Goal: Transaction & Acquisition: Purchase product/service

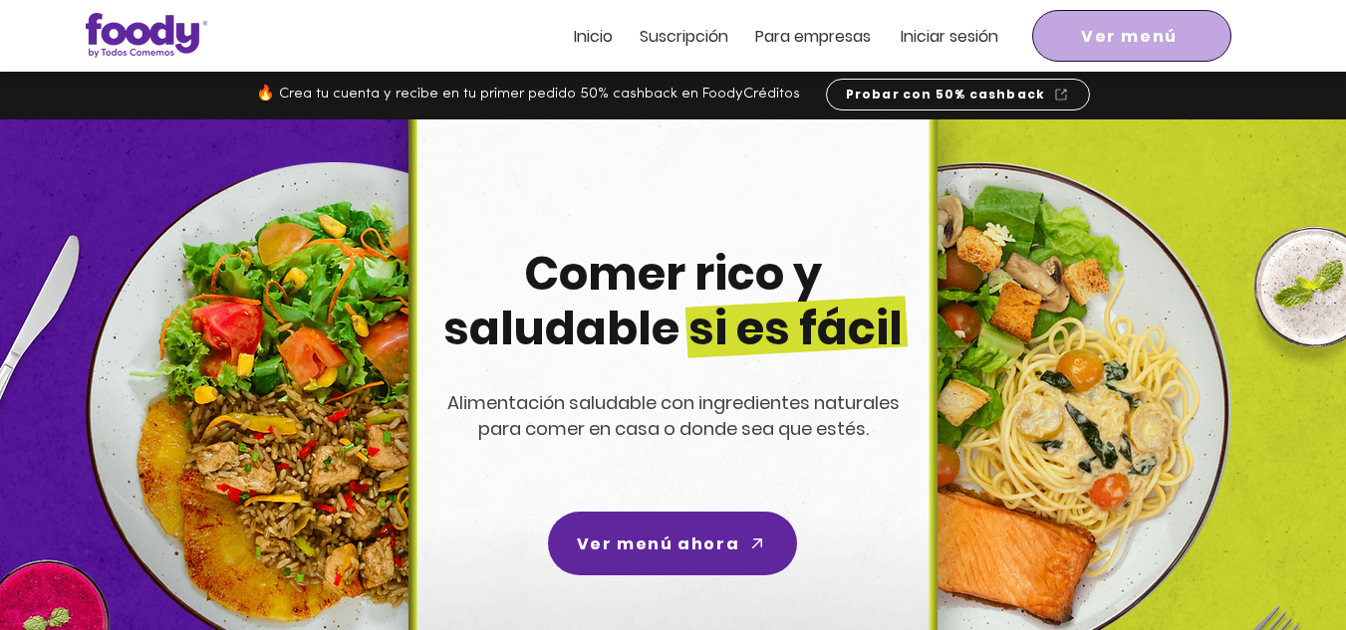
drag, startPoint x: 0, startPoint y: 0, endPoint x: 1161, endPoint y: 28, distance: 1161.7
click at [1161, 28] on span "Ver menú" at bounding box center [1129, 36] width 97 height 25
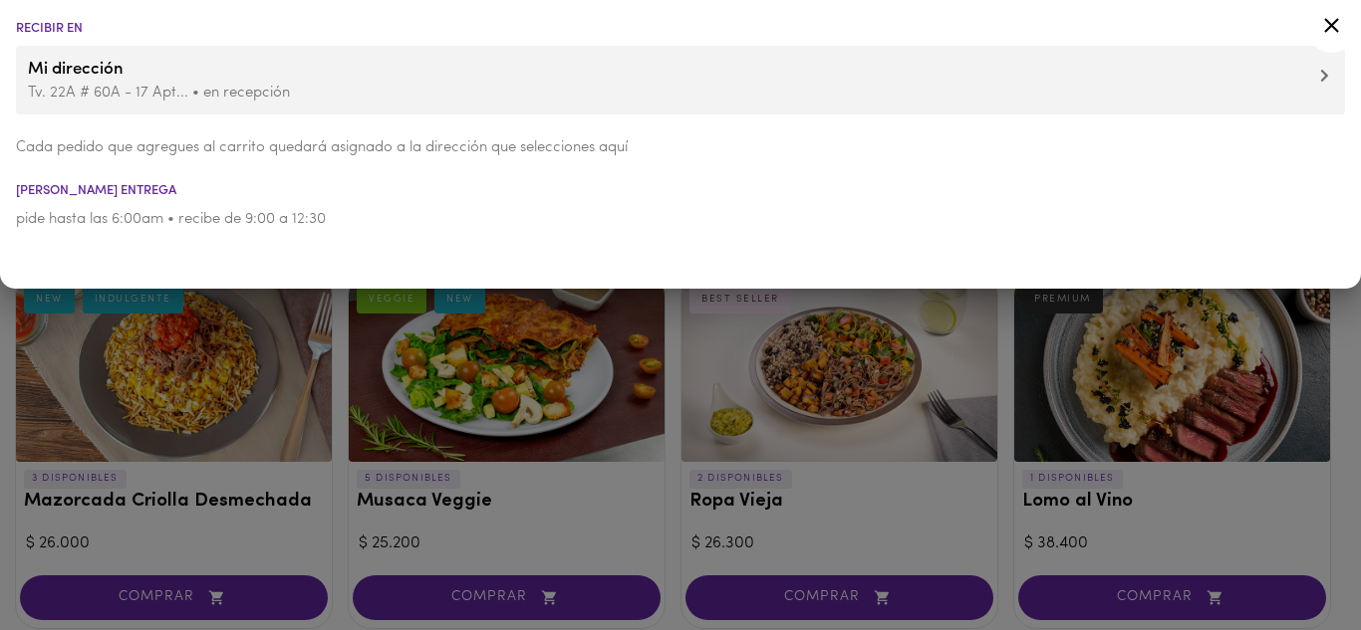
click at [1329, 25] on icon at bounding box center [1331, 25] width 25 height 25
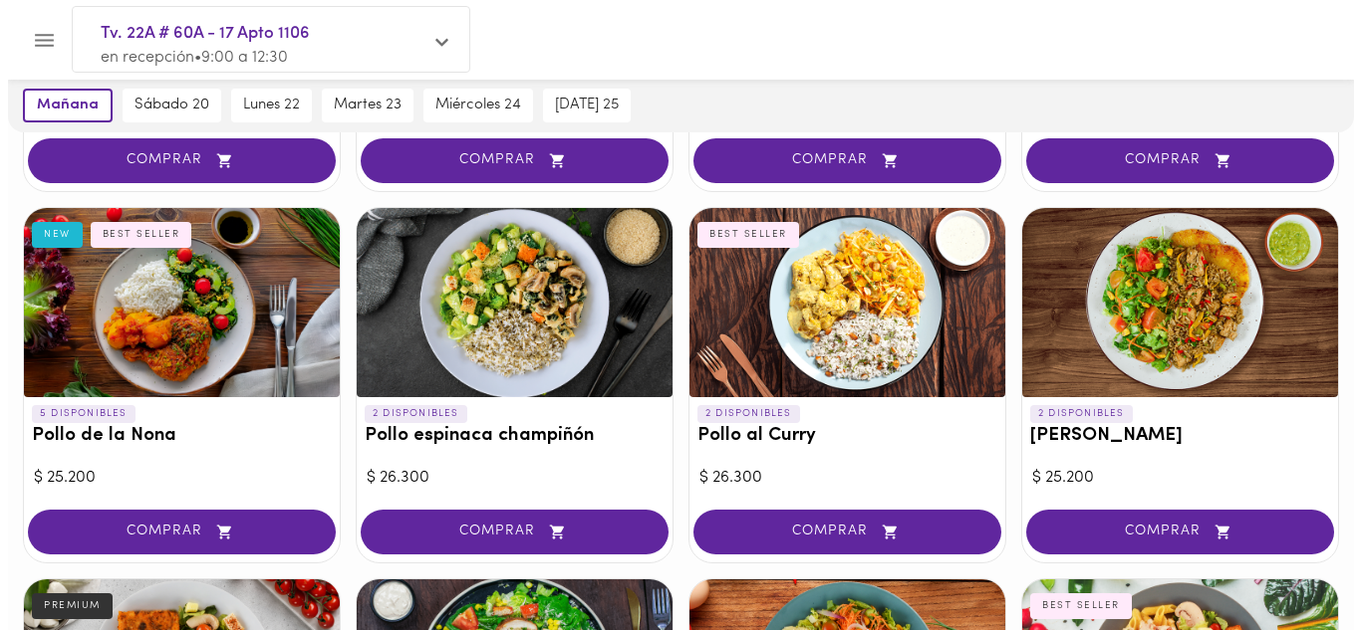
scroll to position [797, 0]
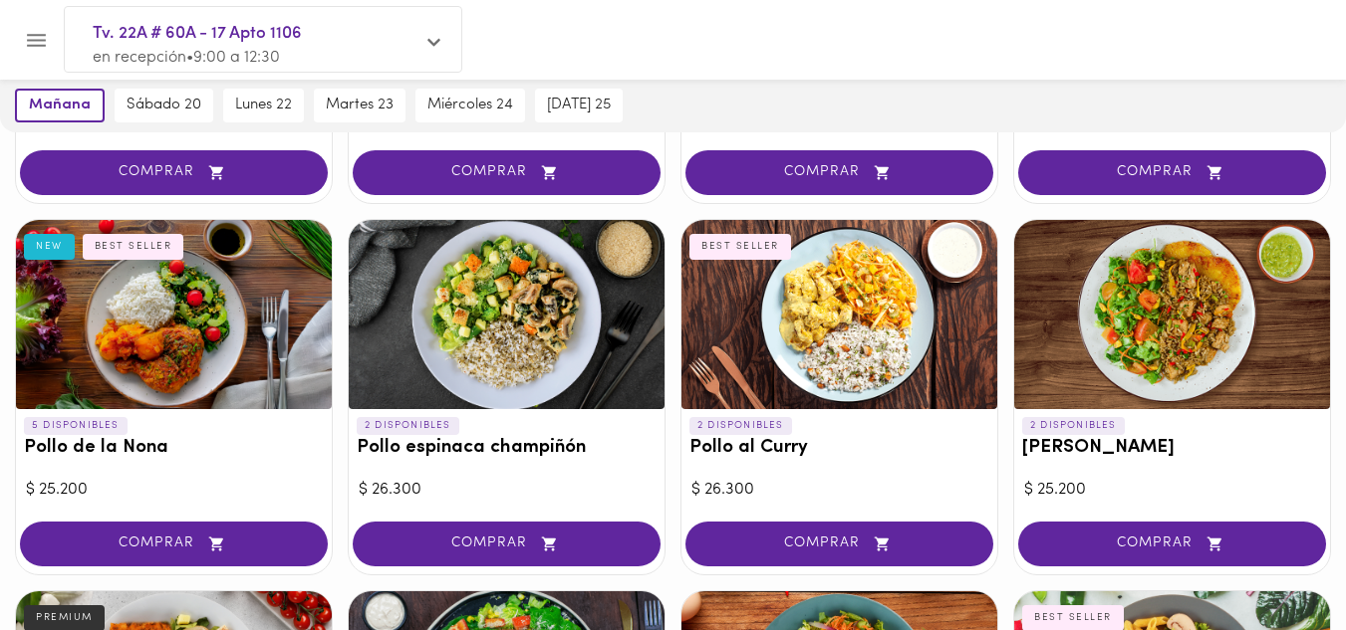
click at [555, 326] on div at bounding box center [507, 314] width 316 height 189
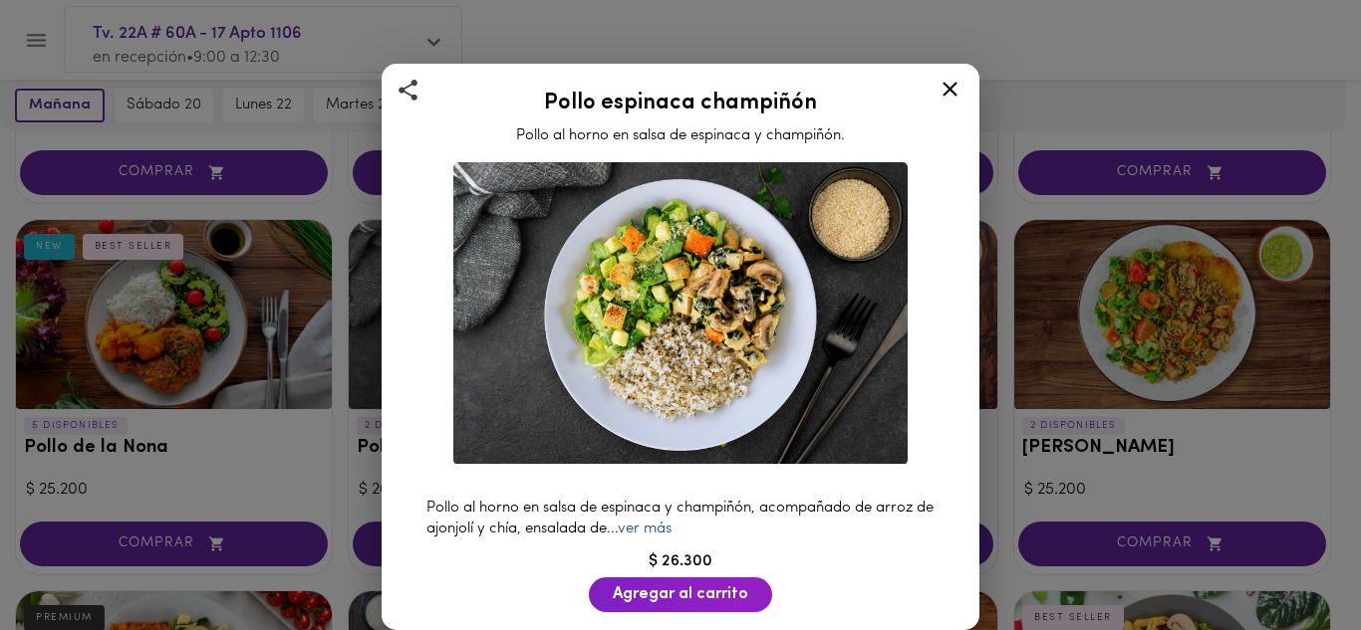
click at [671, 522] on link "ver más" at bounding box center [645, 529] width 54 height 15
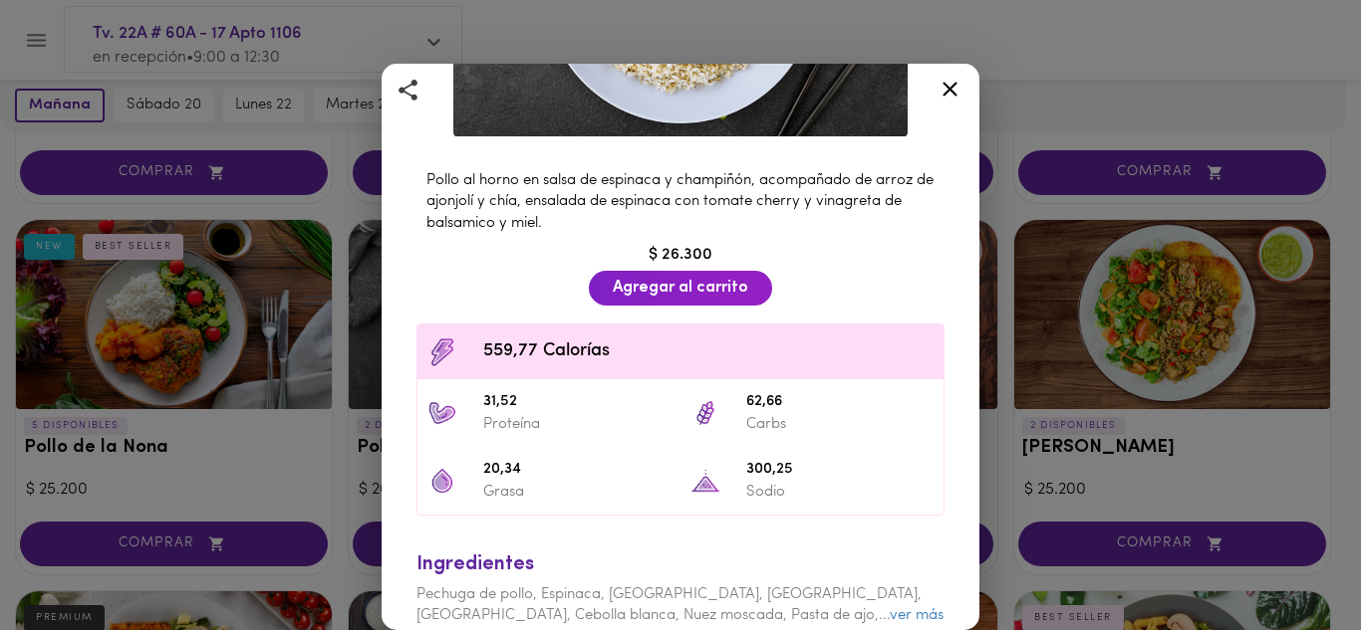
scroll to position [398, 0]
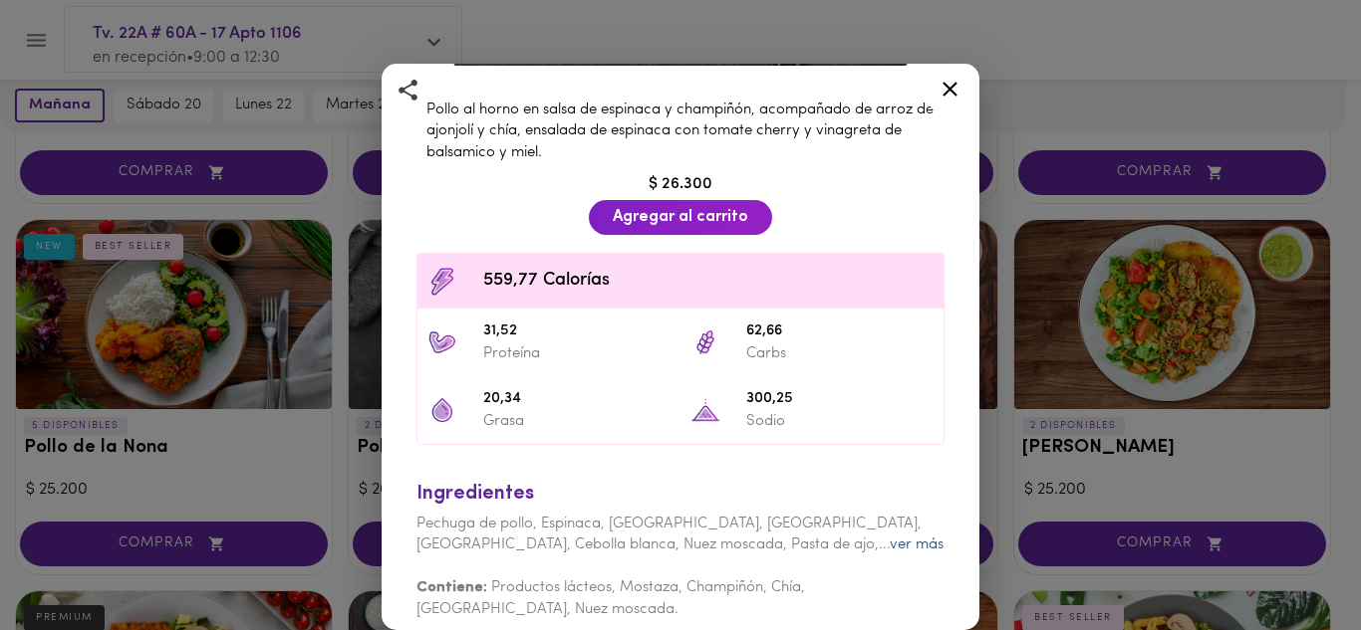
click at [889, 538] on link "ver más" at bounding box center [916, 545] width 54 height 15
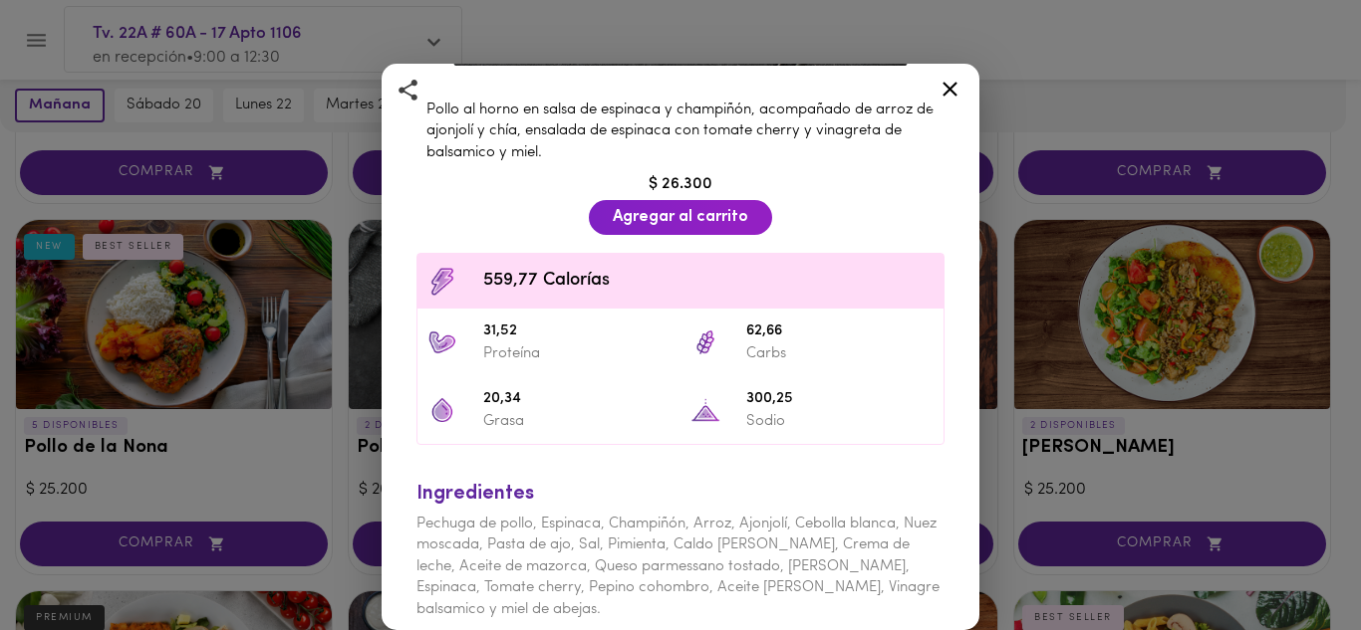
click at [955, 87] on icon at bounding box center [949, 89] width 25 height 25
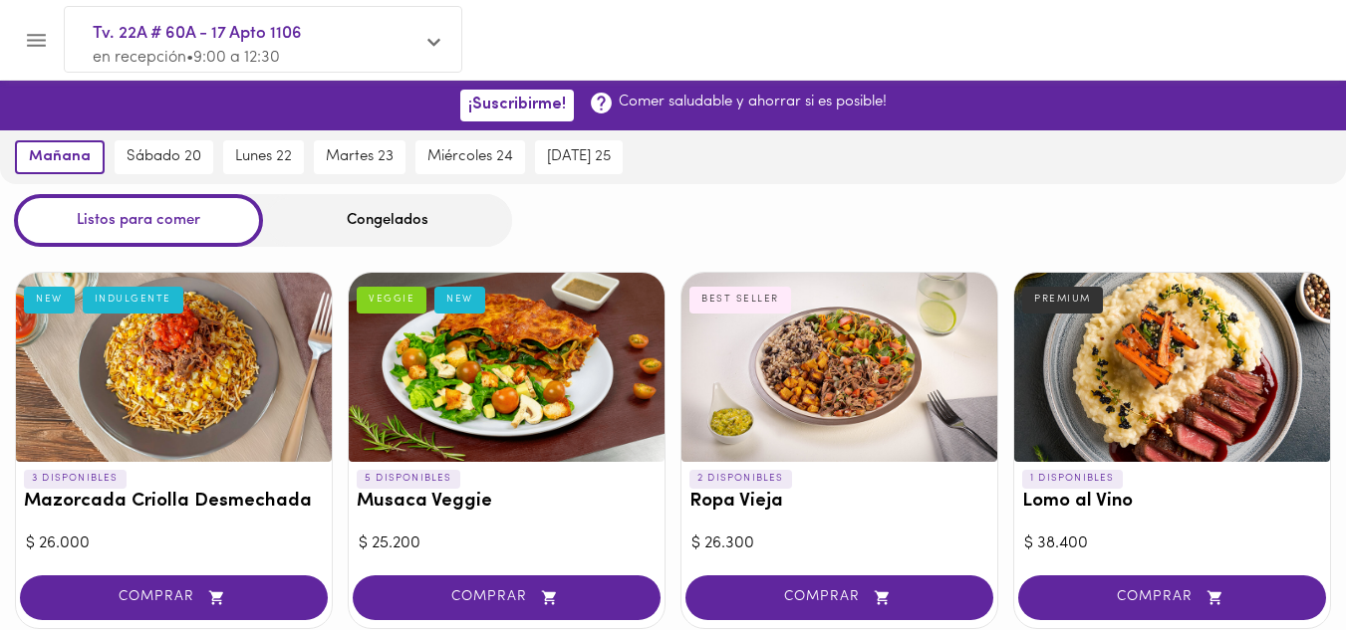
click at [375, 233] on div "Congelados" at bounding box center [387, 220] width 249 height 53
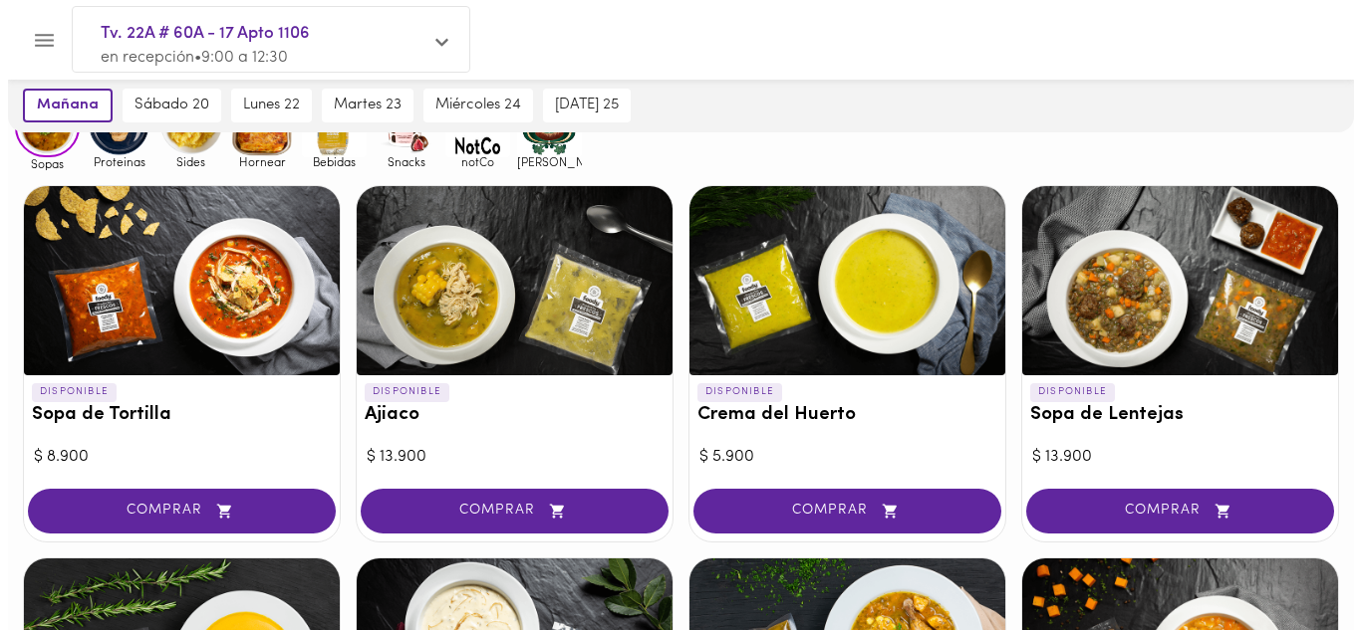
scroll to position [199, 0]
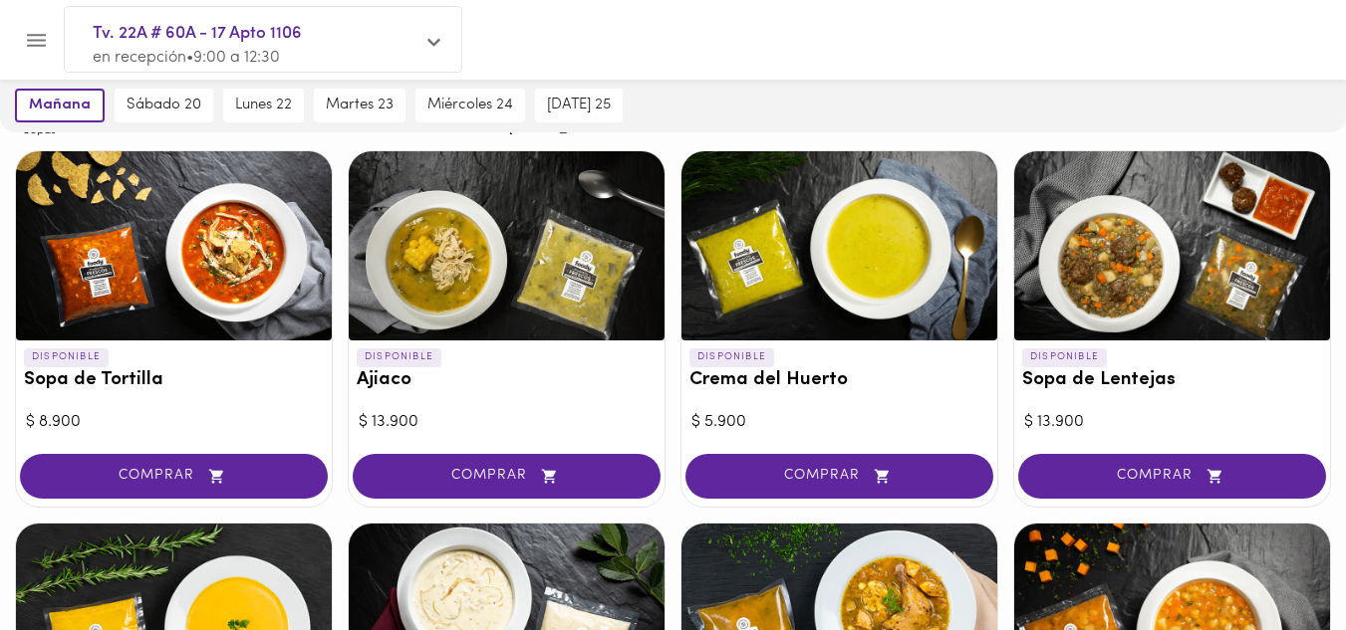
click at [499, 293] on div at bounding box center [507, 245] width 316 height 189
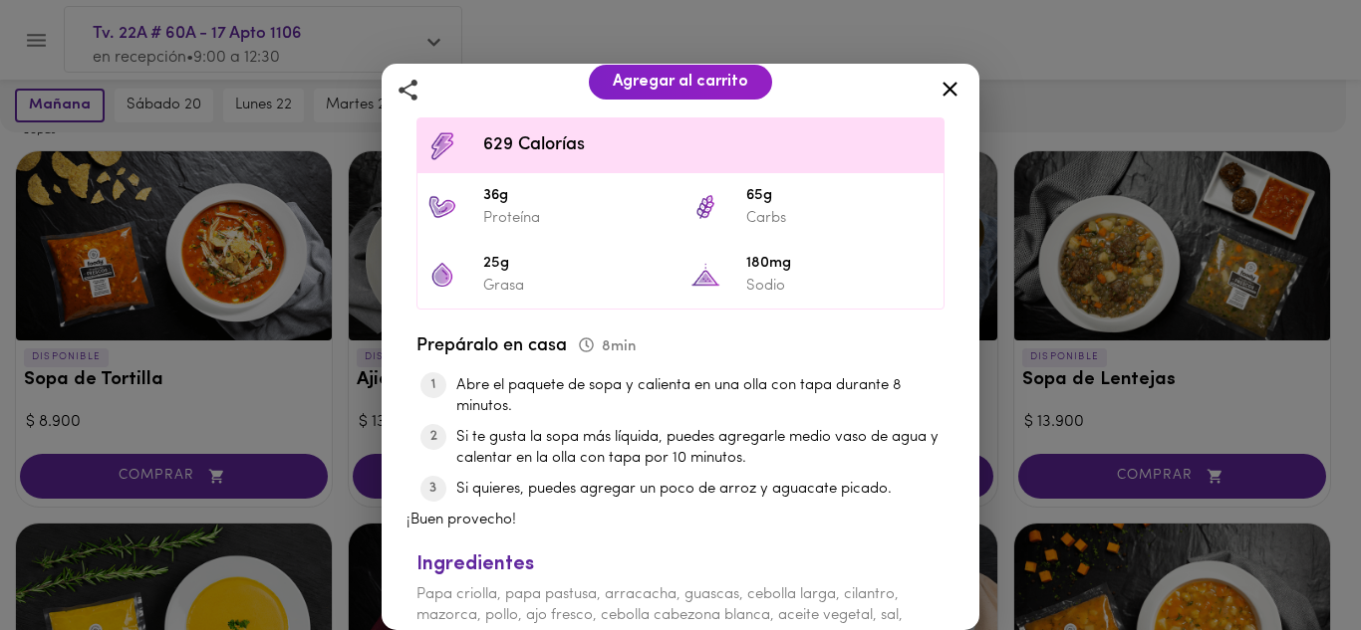
scroll to position [570, 0]
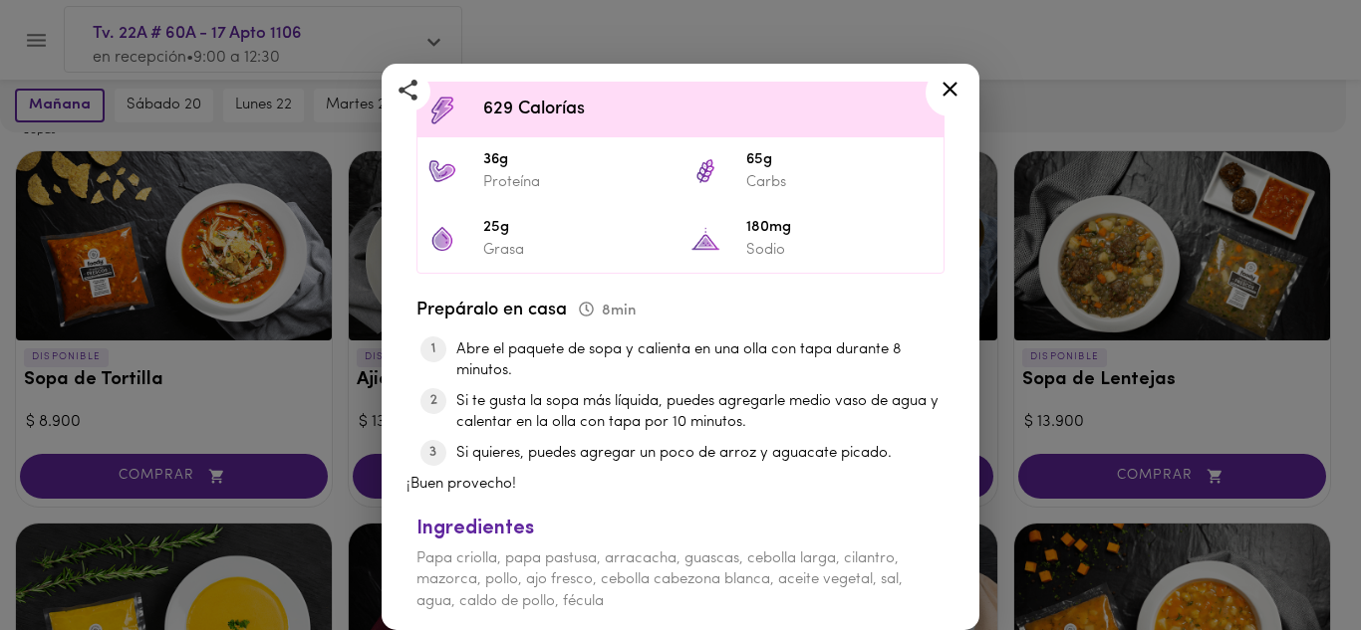
click at [951, 94] on icon at bounding box center [949, 89] width 25 height 25
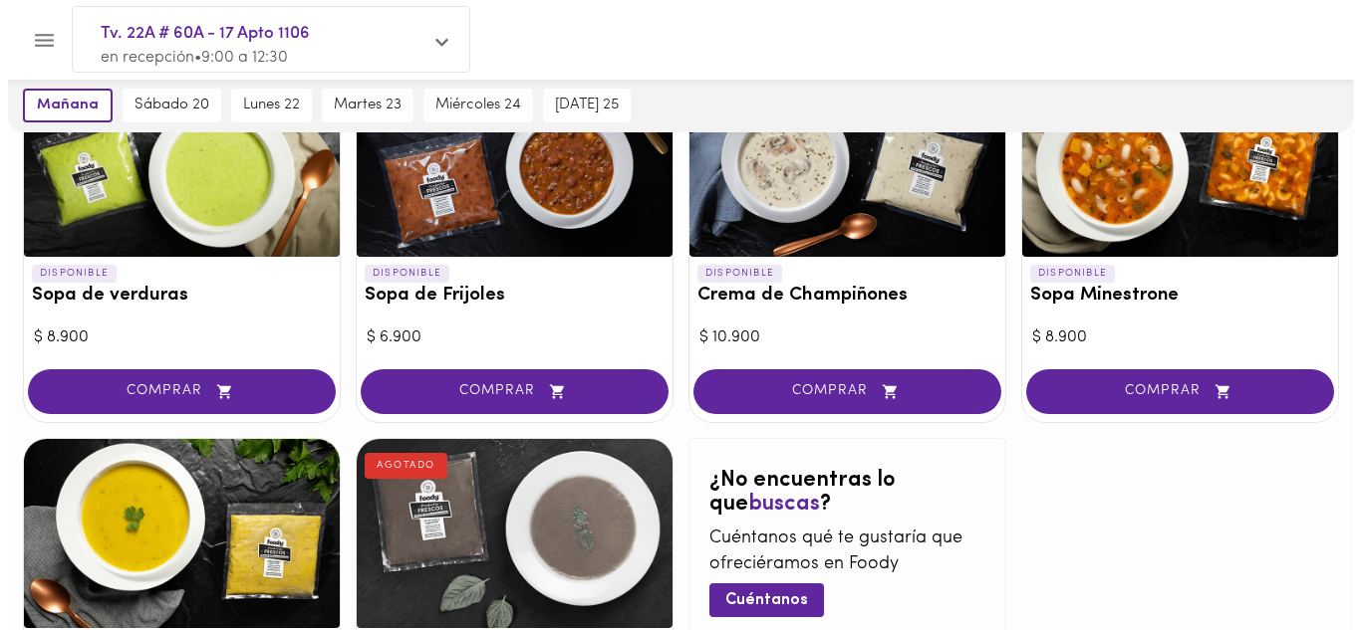
scroll to position [996, 0]
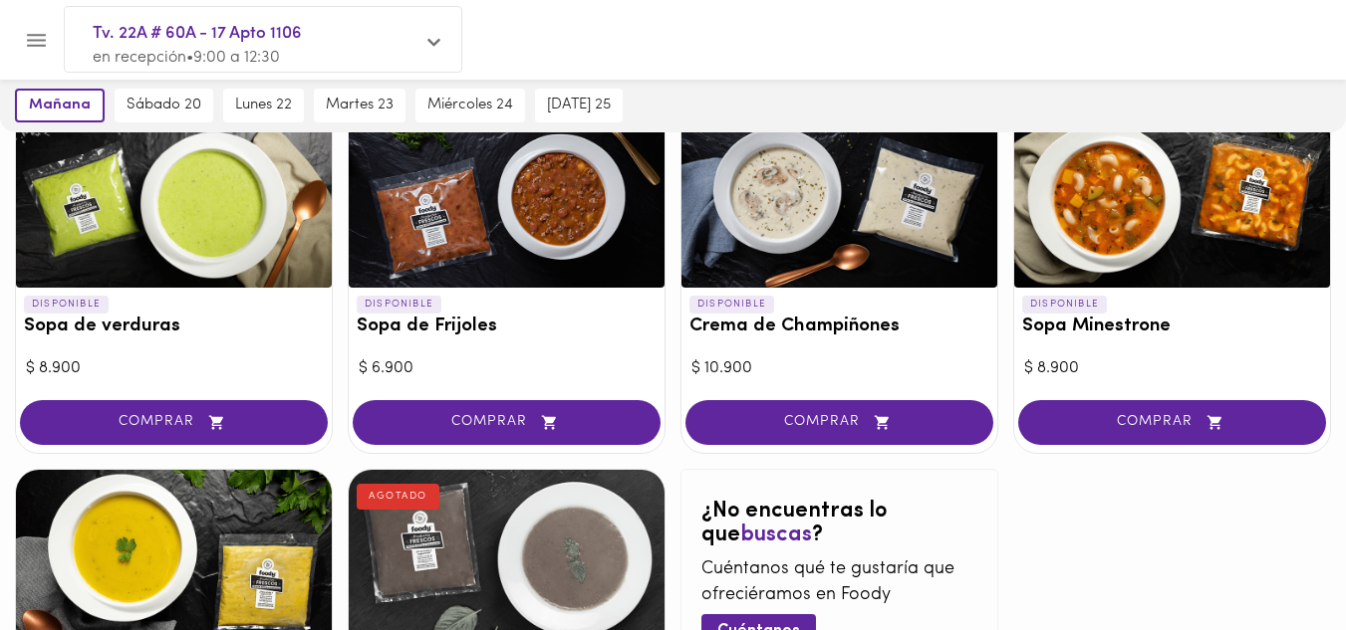
click at [519, 211] on div at bounding box center [507, 193] width 316 height 189
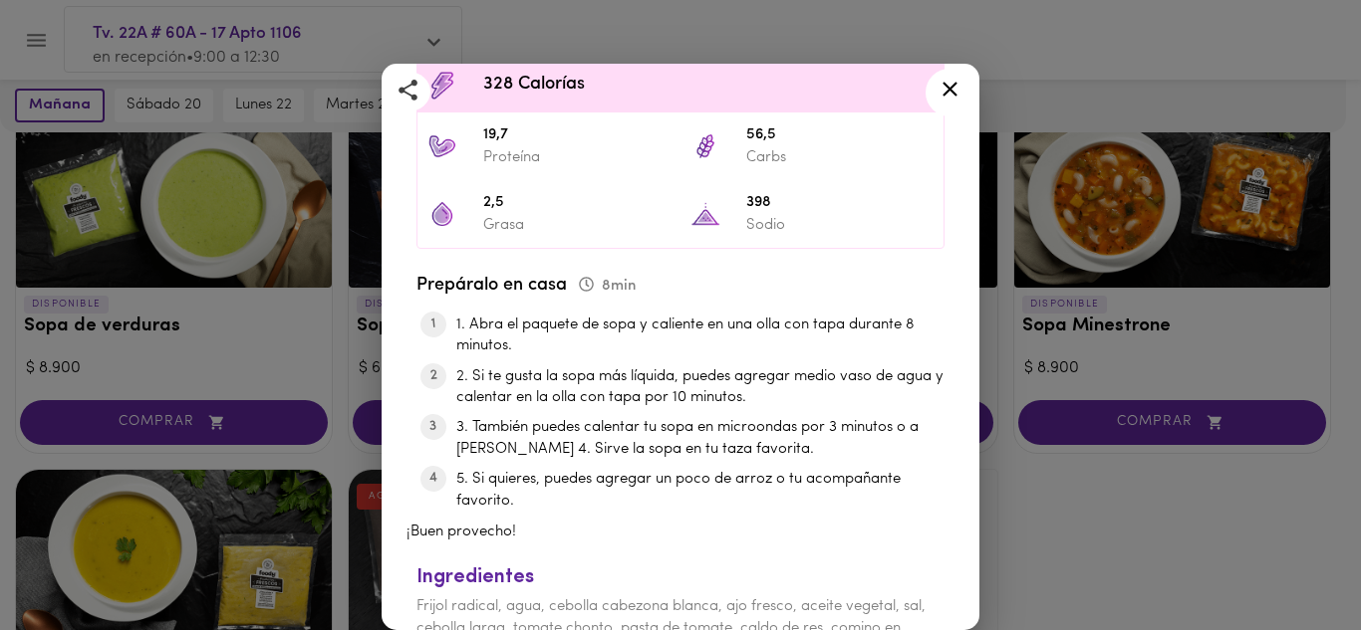
scroll to position [750, 0]
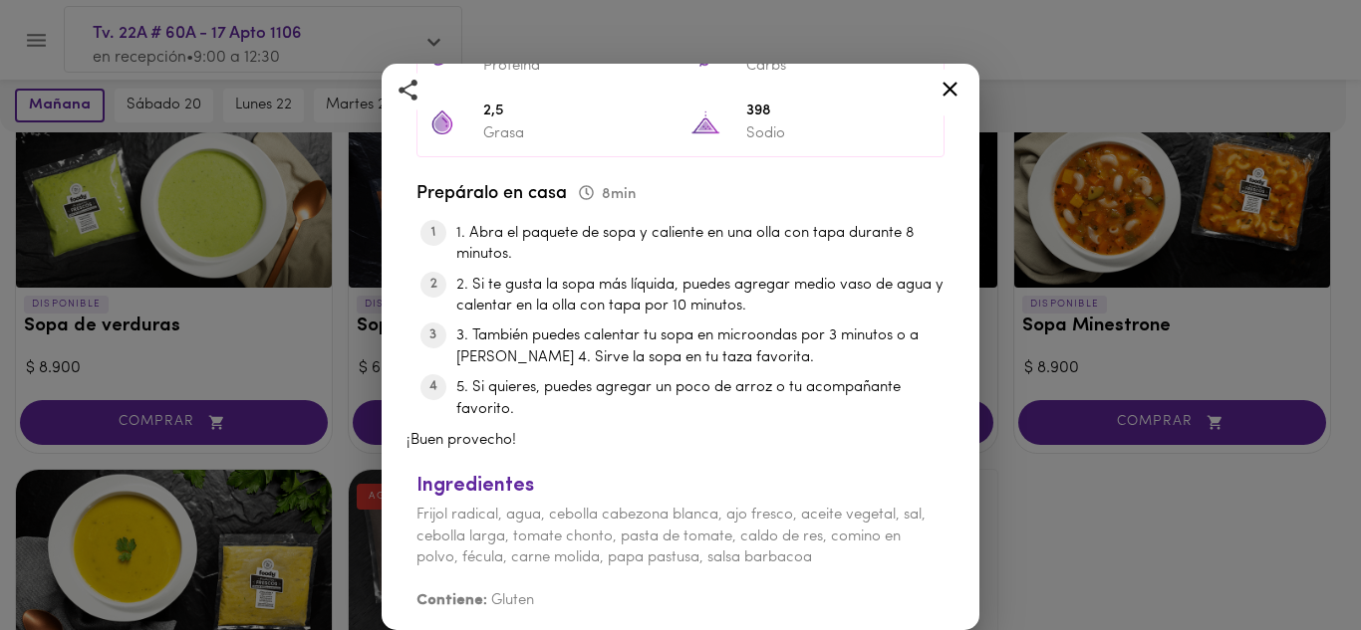
click at [949, 97] on icon at bounding box center [949, 89] width 25 height 25
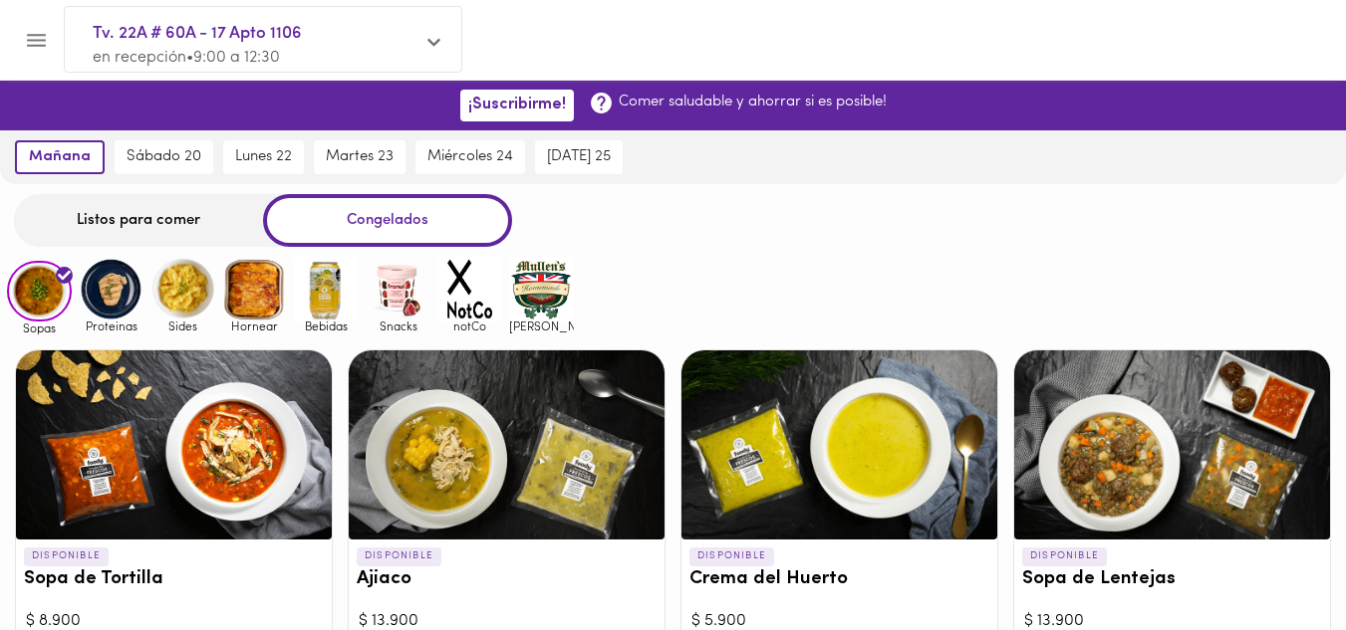
click at [195, 295] on img at bounding box center [182, 289] width 65 height 65
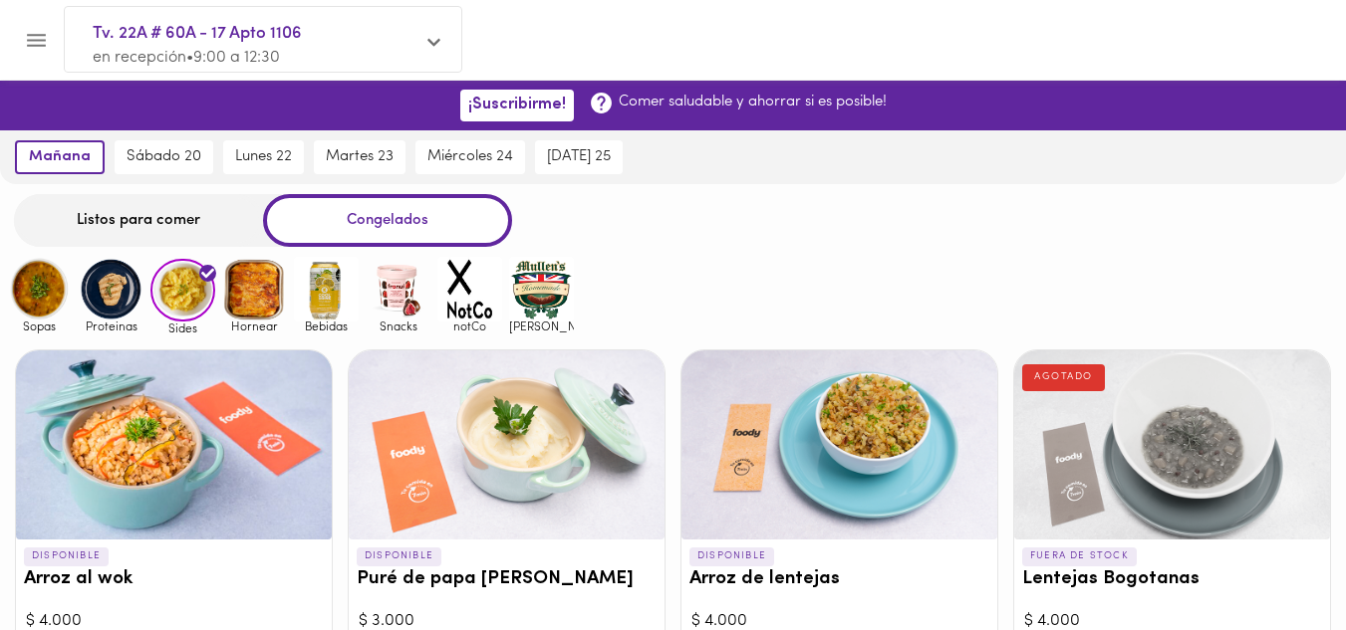
click at [116, 298] on img at bounding box center [111, 289] width 65 height 65
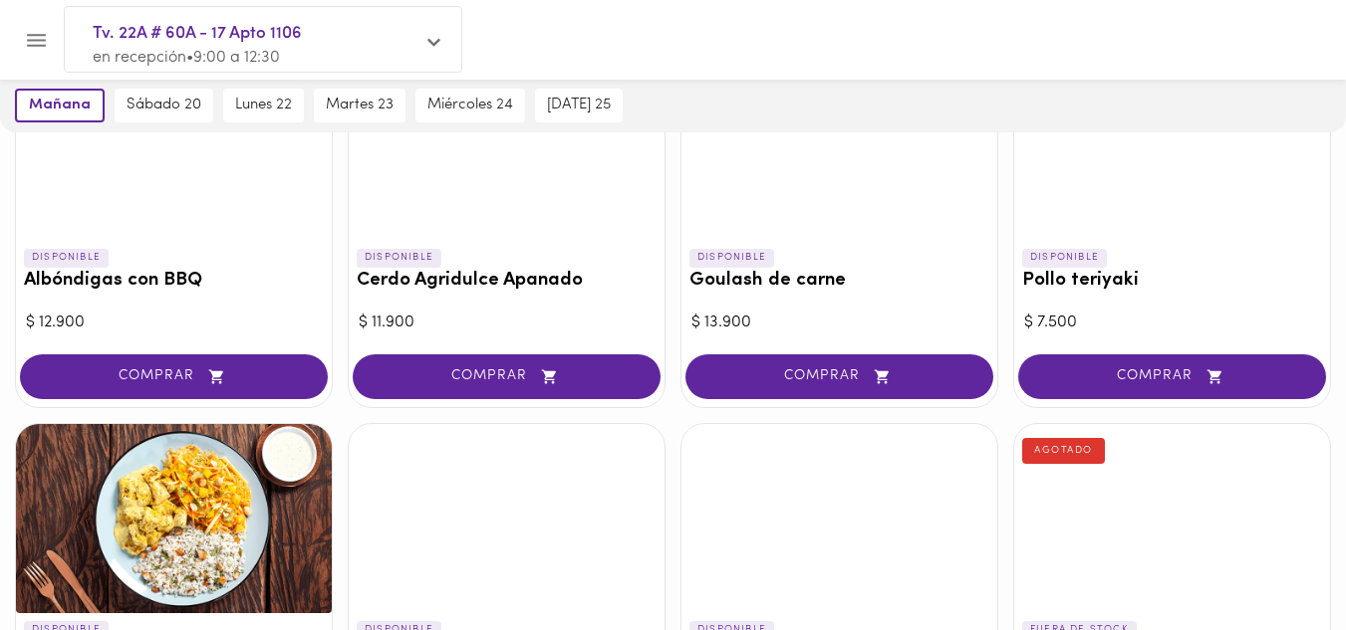
scroll to position [598, 0]
